Goal: Task Accomplishment & Management: Complete application form

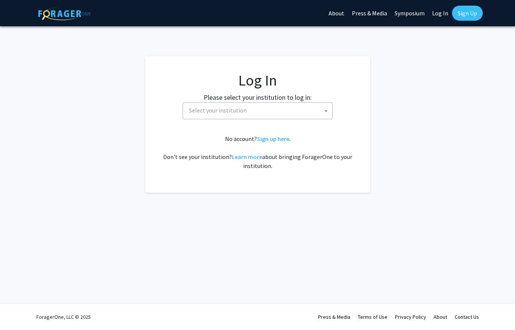
click at [301, 109] on span "Select your institution" at bounding box center [259, 110] width 146 height 15
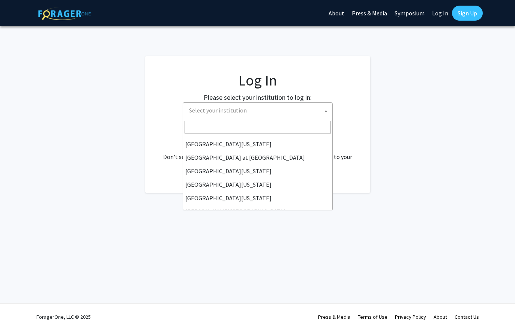
scroll to position [263, 0]
select select "13"
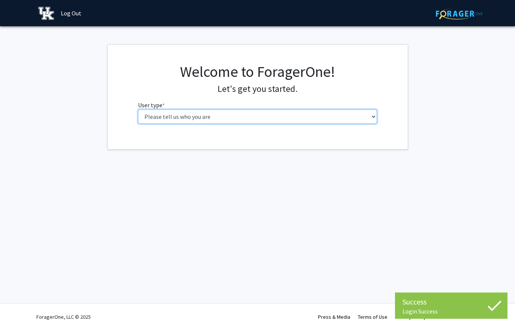
click at [350, 114] on select "Please tell us who you are Undergraduate Student Master's Student Doctoral Cand…" at bounding box center [257, 117] width 239 height 14
select select "1: undergrad"
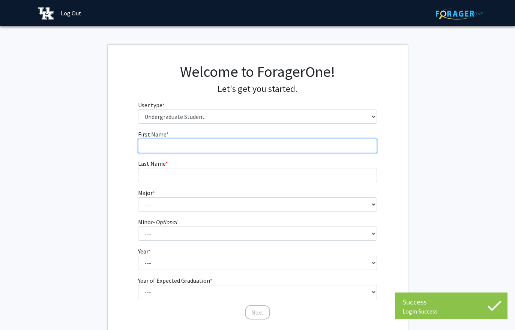
click at [296, 147] on input "First Name * required" at bounding box center [257, 146] width 239 height 14
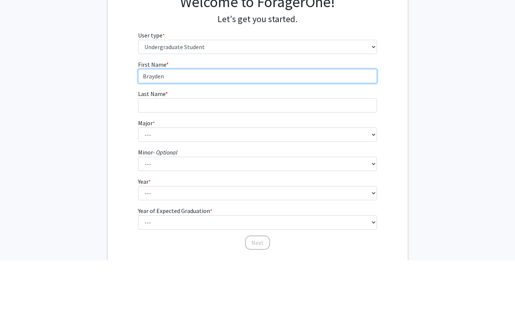
type input "Brayden"
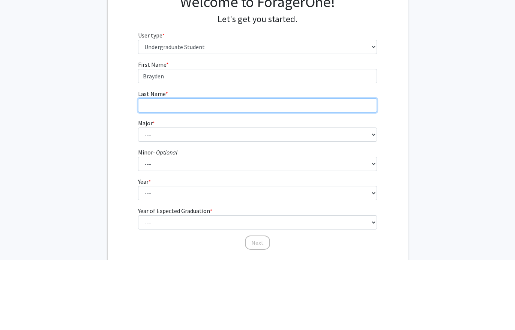
click at [223, 168] on input "Last Name * required" at bounding box center [257, 175] width 239 height 14
type input "[PERSON_NAME]"
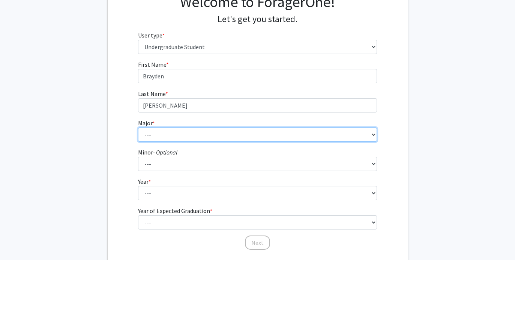
click at [218, 197] on select "--- Accounting Aerospace Engineering African American & Africana Studies Agricu…" at bounding box center [257, 204] width 239 height 14
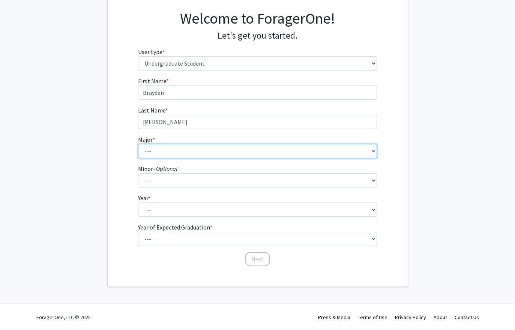
select select "16: 853"
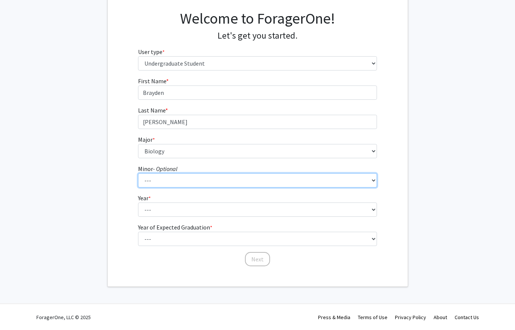
click at [260, 182] on select "--- African American & Africana Studies Agricultural Economics American Studies…" at bounding box center [257, 180] width 239 height 14
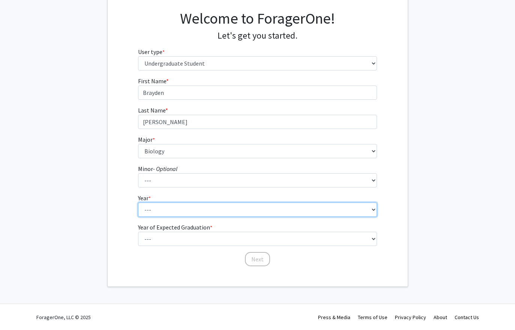
click at [301, 213] on select "--- First-year Sophomore Junior Senior Postbaccalaureate Certificate" at bounding box center [257, 210] width 239 height 14
click at [283, 207] on select "--- First-year Sophomore Junior Senior Postbaccalaureate Certificate" at bounding box center [257, 210] width 239 height 14
select select "1: first-year"
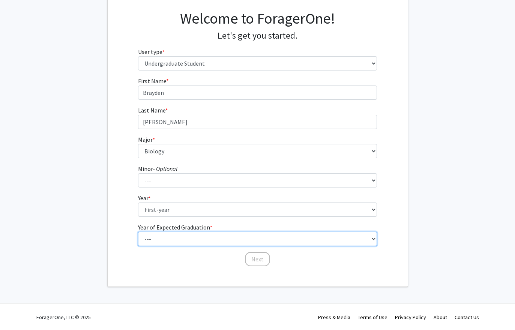
click at [245, 242] on select "--- 2025 2026 2027 2028 2029 2030 2031 2032 2033 2034" at bounding box center [257, 239] width 239 height 14
select select "5: 2029"
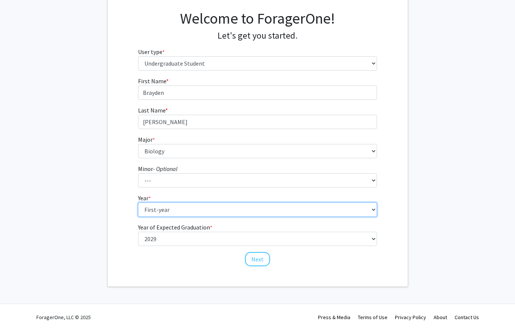
click at [230, 207] on select "--- First-year Sophomore Junior Senior Postbaccalaureate Certificate" at bounding box center [257, 210] width 239 height 14
click at [240, 211] on select "--- First-year Sophomore Junior Senior Postbaccalaureate Certificate" at bounding box center [257, 210] width 239 height 14
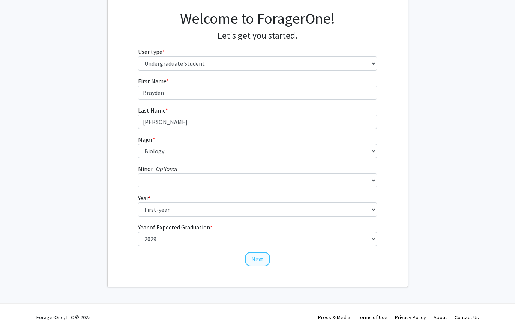
click at [255, 262] on button "Next" at bounding box center [257, 259] width 25 height 14
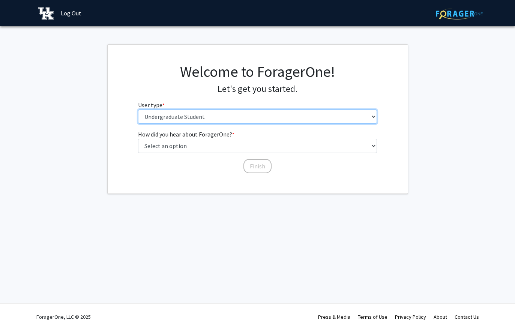
click at [262, 122] on select "Please tell us who you are Undergraduate Student Master's Student Doctoral Cand…" at bounding box center [257, 117] width 239 height 14
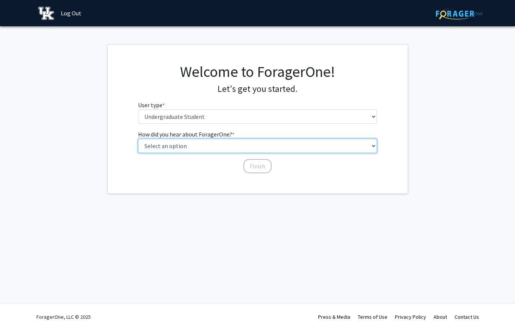
click at [258, 147] on select "Select an option Peer/student recommendation Faculty/staff recommendation Unive…" at bounding box center [257, 146] width 239 height 14
click at [270, 145] on select "Select an option Peer/student recommendation Faculty/staff recommendation Unive…" at bounding box center [257, 146] width 239 height 14
click at [263, 144] on select "Select an option Peer/student recommendation Faculty/staff recommendation Unive…" at bounding box center [257, 146] width 239 height 14
select select "3: university_website"
click at [264, 144] on select "Select an option Peer/student recommendation Faculty/staff recommendation Unive…" at bounding box center [257, 146] width 239 height 14
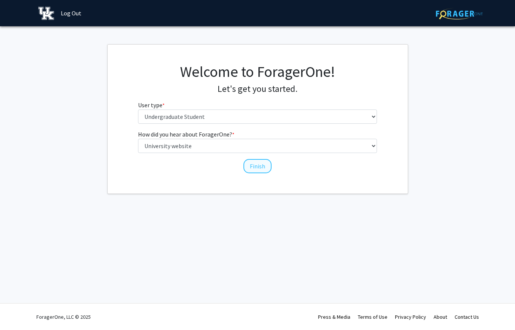
click at [260, 170] on button "Finish" at bounding box center [258, 166] width 28 height 14
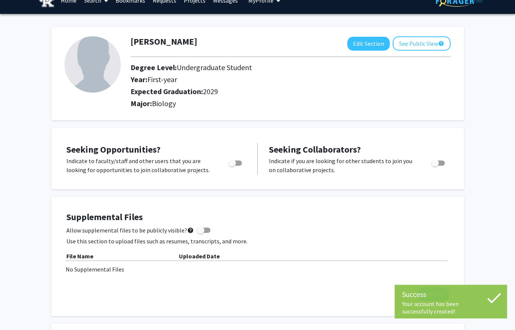
scroll to position [13, 0]
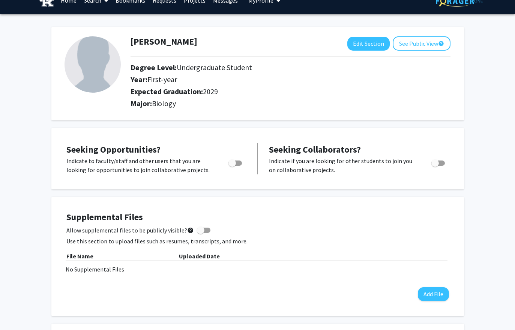
click at [248, 160] on div at bounding box center [236, 165] width 32 height 18
click at [239, 166] on label "Toggle" at bounding box center [234, 163] width 17 height 9
click at [232, 166] on input "Are you actively seeking opportunities?" at bounding box center [232, 166] width 0 height 0
checkbox input "true"
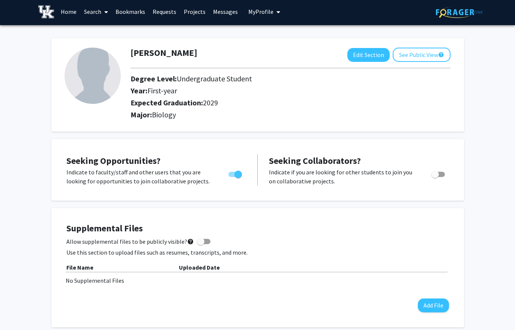
scroll to position [0, 0]
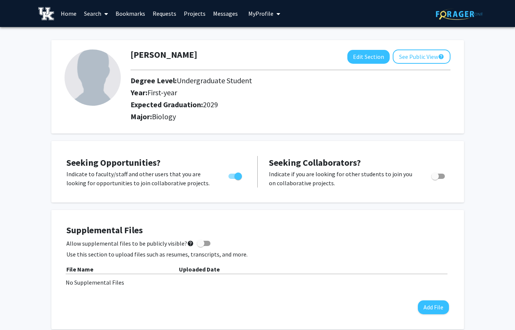
click at [113, 58] on img at bounding box center [93, 78] width 56 height 56
click at [374, 61] on button "Edit Section" at bounding box center [368, 57] width 42 height 14
select select "first-year"
select select "2029"
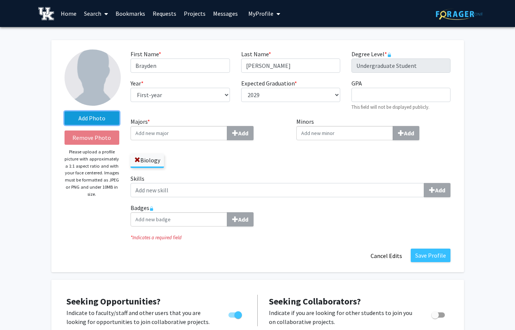
click at [111, 121] on label "Add Photo" at bounding box center [92, 118] width 55 height 14
click at [0, 0] on input "Add Photo" at bounding box center [0, 0] width 0 height 0
click at [110, 119] on label "Add Photo" at bounding box center [92, 118] width 55 height 14
click at [0, 0] on input "Add Photo" at bounding box center [0, 0] width 0 height 0
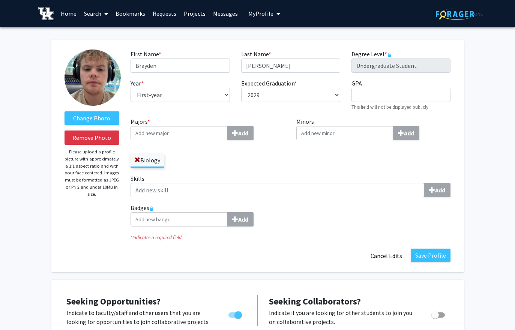
click at [95, 81] on img at bounding box center [93, 78] width 56 height 56
click at [99, 83] on img at bounding box center [93, 78] width 56 height 56
click at [108, 122] on label "Change Photo" at bounding box center [92, 118] width 55 height 14
click at [0, 0] on input "Change Photo" at bounding box center [0, 0] width 0 height 0
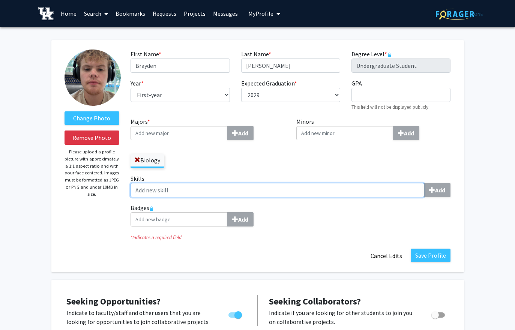
click at [411, 191] on input "Skills Add" at bounding box center [278, 190] width 294 height 14
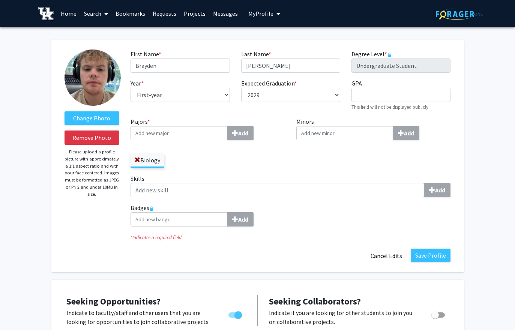
click at [195, 11] on link "Projects" at bounding box center [194, 13] width 29 height 26
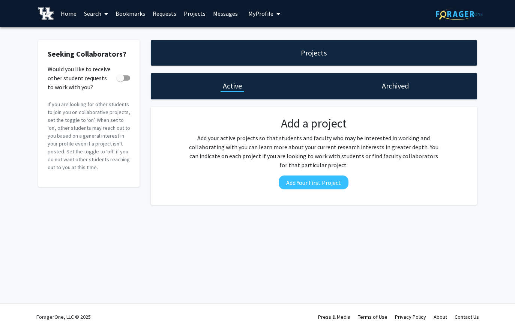
click at [197, 12] on link "Projects" at bounding box center [194, 13] width 29 height 26
click at [67, 14] on link "Home" at bounding box center [68, 13] width 23 height 26
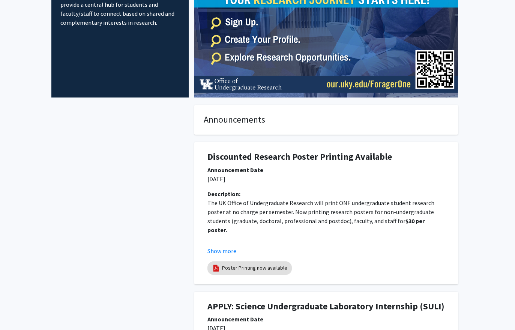
scroll to position [97, 0]
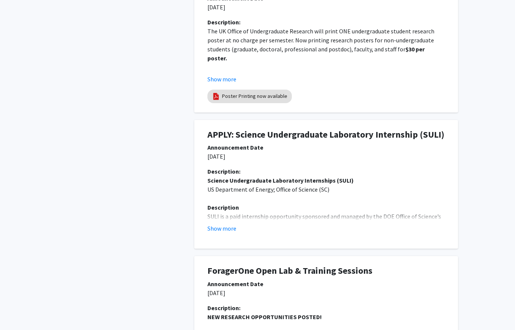
click at [340, 194] on p at bounding box center [326, 198] width 238 height 9
click at [233, 224] on button "Show more" at bounding box center [221, 228] width 29 height 9
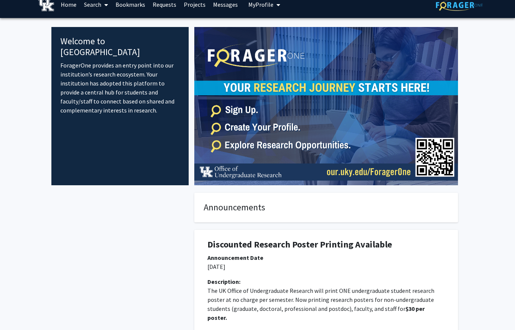
scroll to position [0, 0]
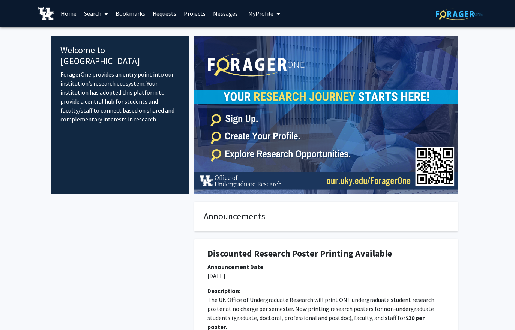
click at [101, 20] on link "Search" at bounding box center [96, 13] width 32 height 26
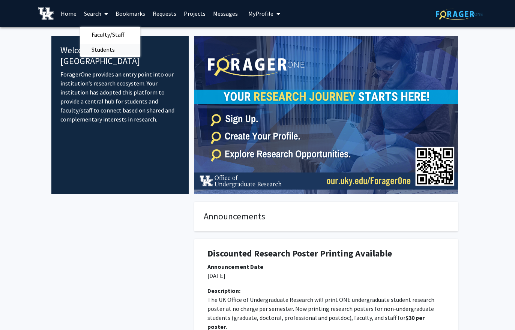
click at [117, 48] on span "Students" at bounding box center [103, 49] width 46 height 15
